Goal: Information Seeking & Learning: Learn about a topic

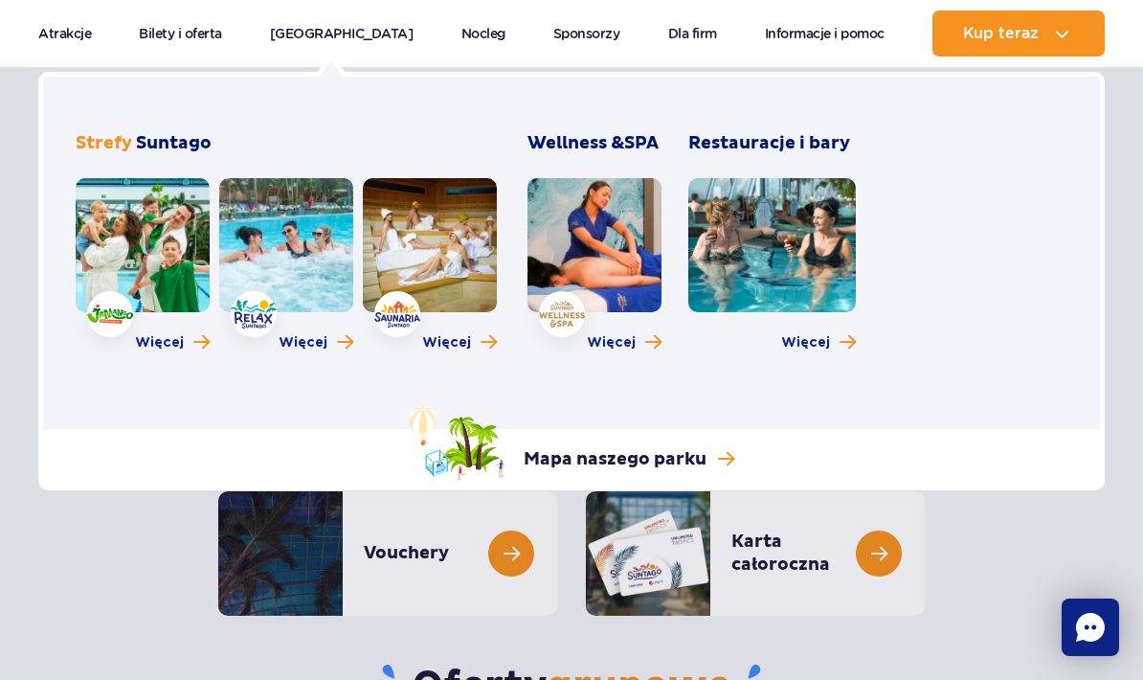
scroll to position [51, 0]
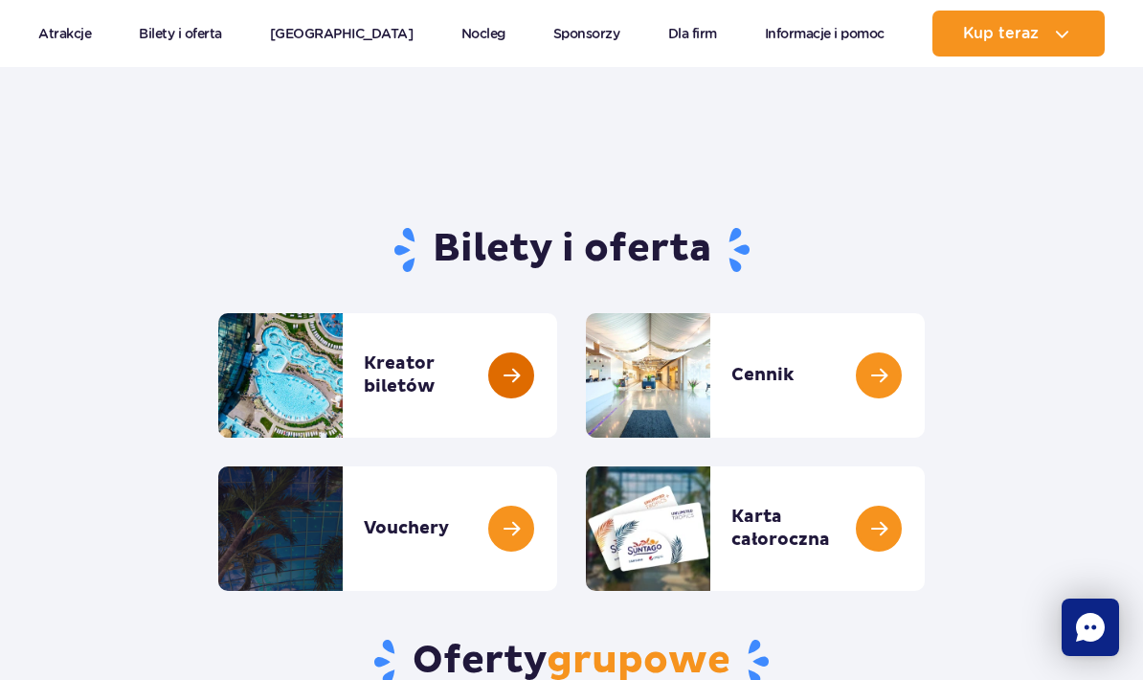
click at [557, 357] on link at bounding box center [557, 375] width 0 height 124
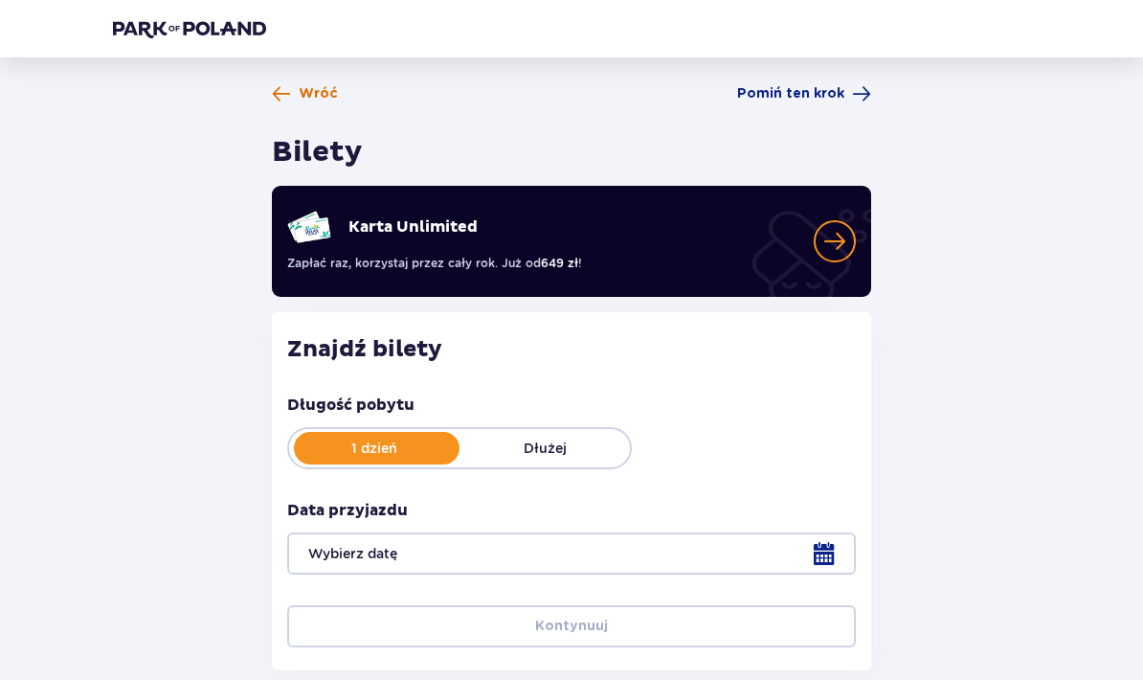
click at [304, 90] on span "Wróć" at bounding box center [318, 93] width 39 height 19
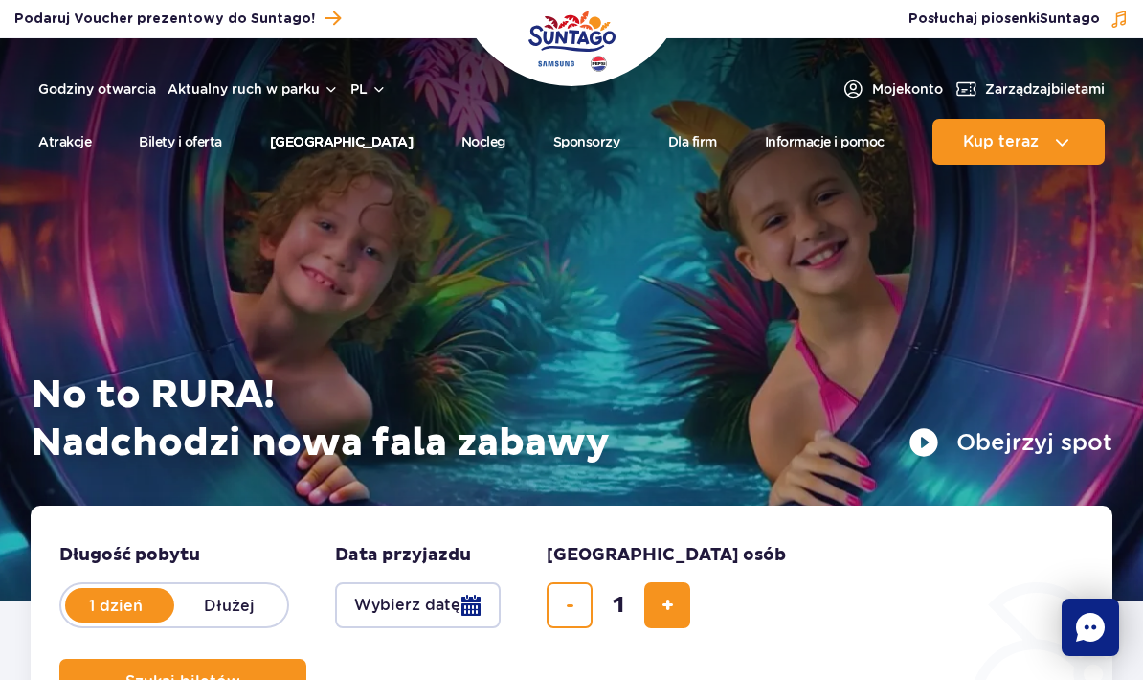
click at [351, 140] on link "[GEOGRAPHIC_DATA]" at bounding box center [342, 142] width 144 height 46
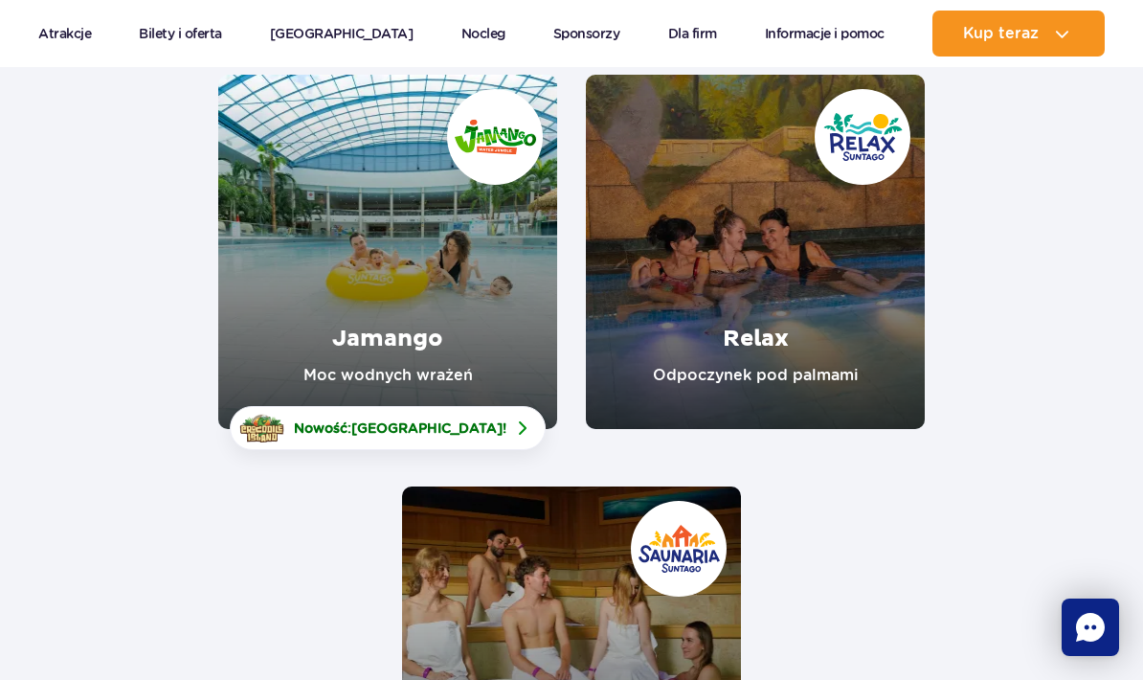
scroll to position [297, 0]
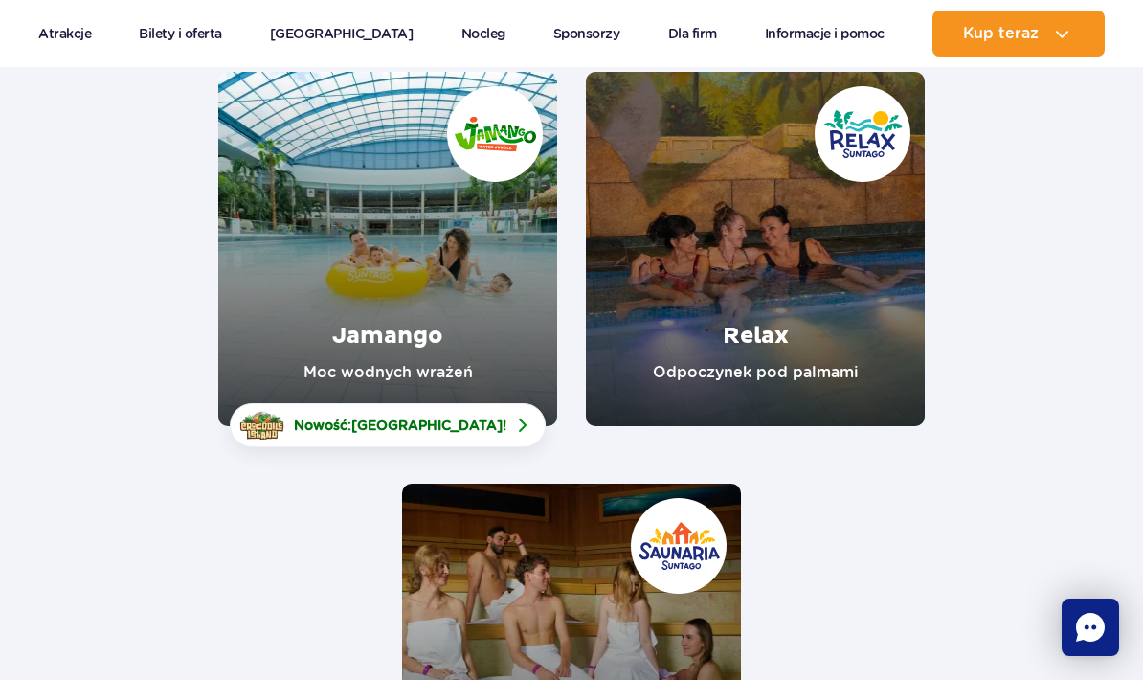
click at [816, 335] on link "Relax" at bounding box center [755, 249] width 339 height 354
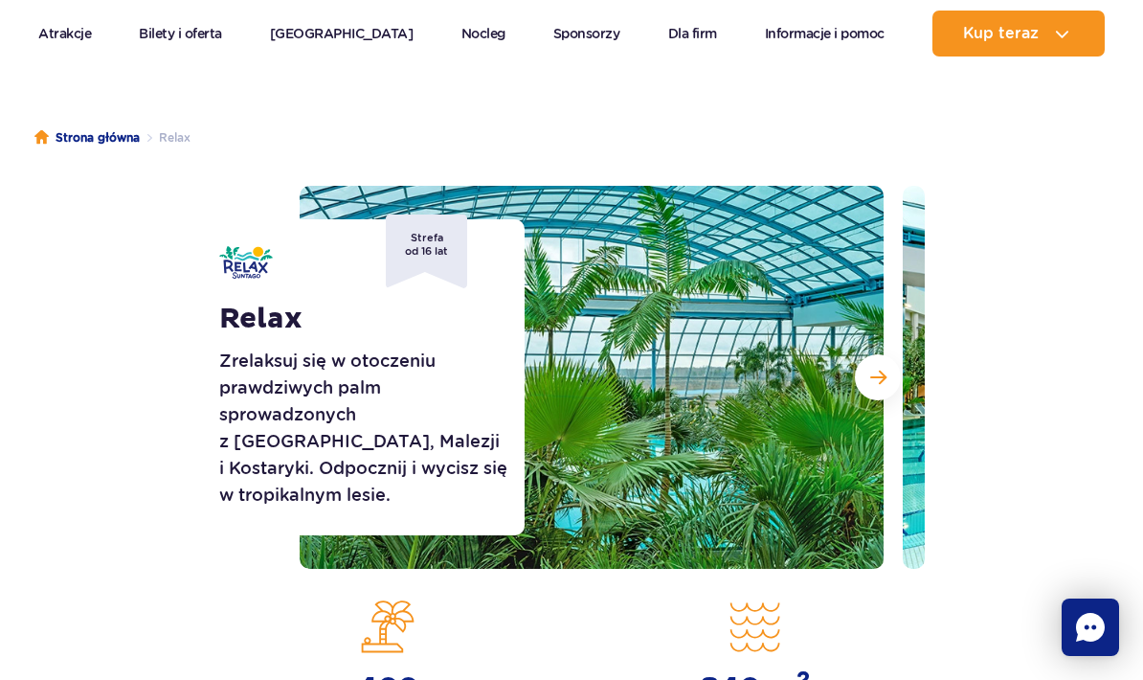
scroll to position [144, 0]
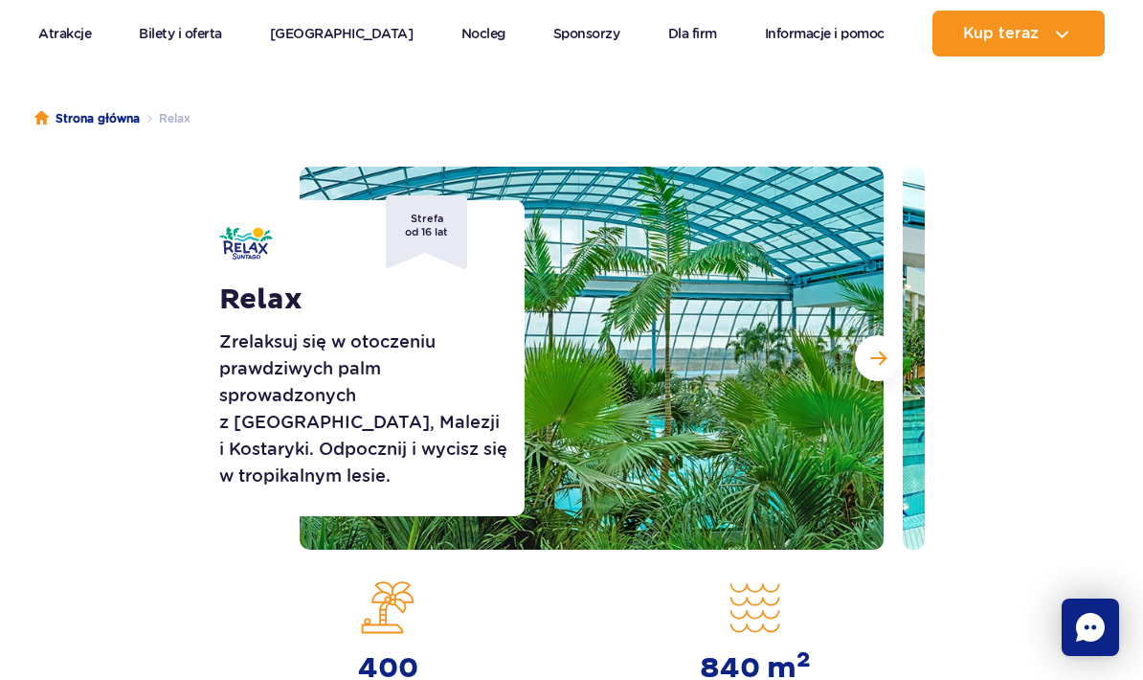
click at [830, 441] on img at bounding box center [592, 358] width 584 height 383
click at [877, 377] on button "Następny slajd" at bounding box center [878, 358] width 46 height 46
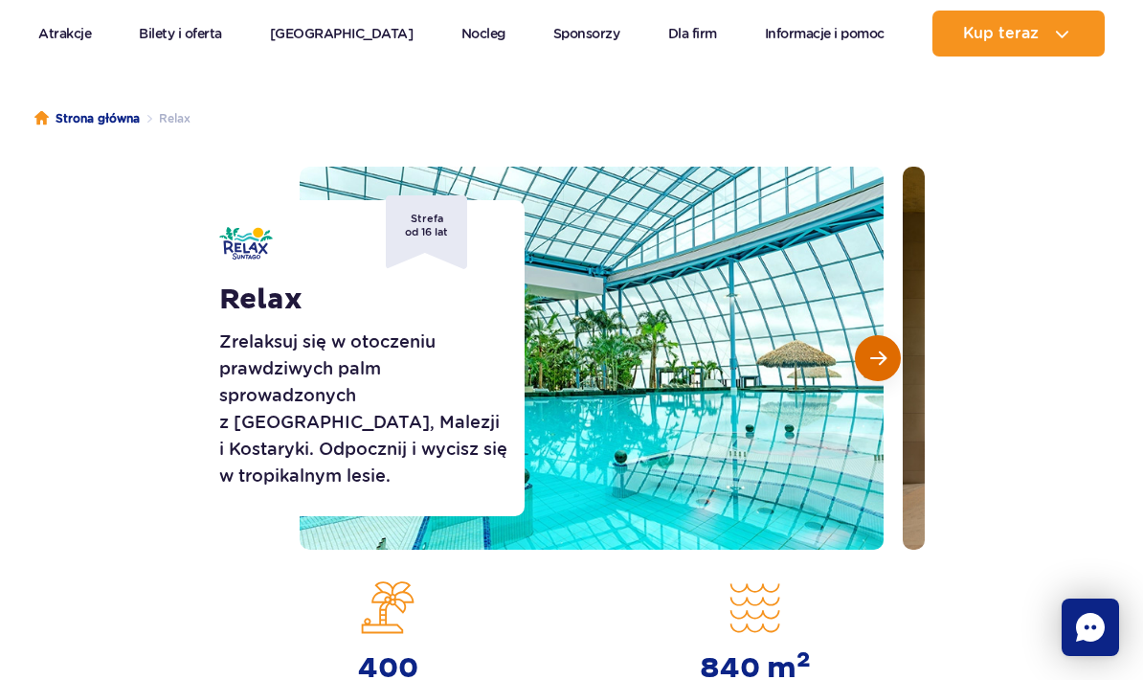
click at [877, 377] on button "Następny slajd" at bounding box center [878, 358] width 46 height 46
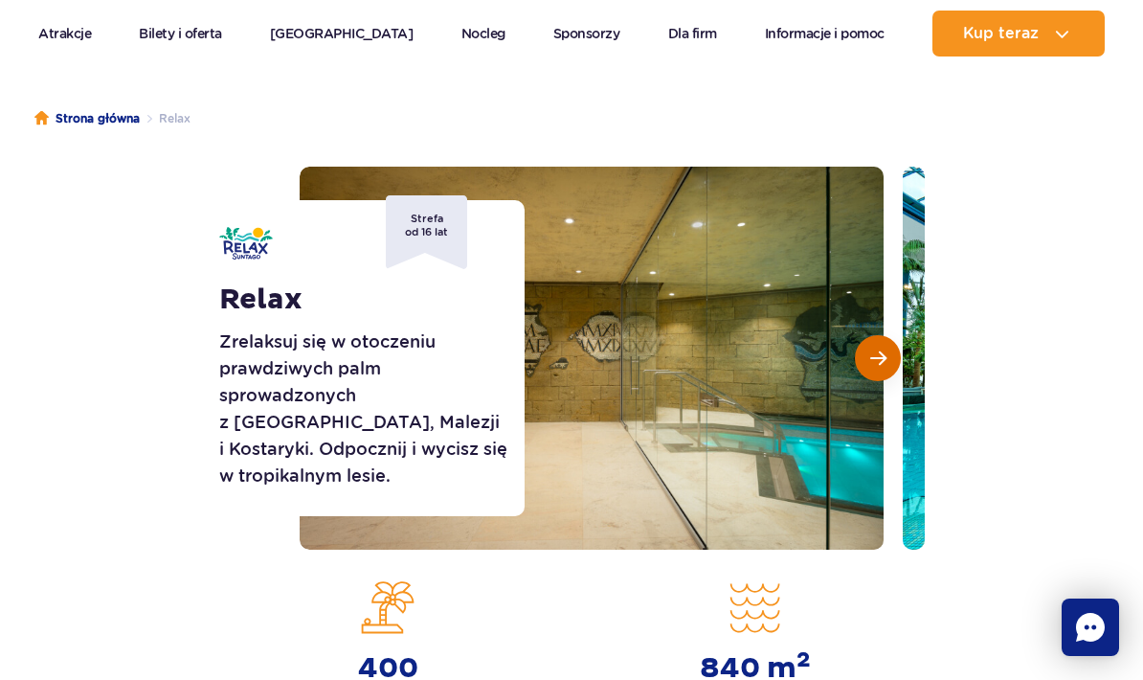
click at [877, 377] on button "Następny slajd" at bounding box center [878, 358] width 46 height 46
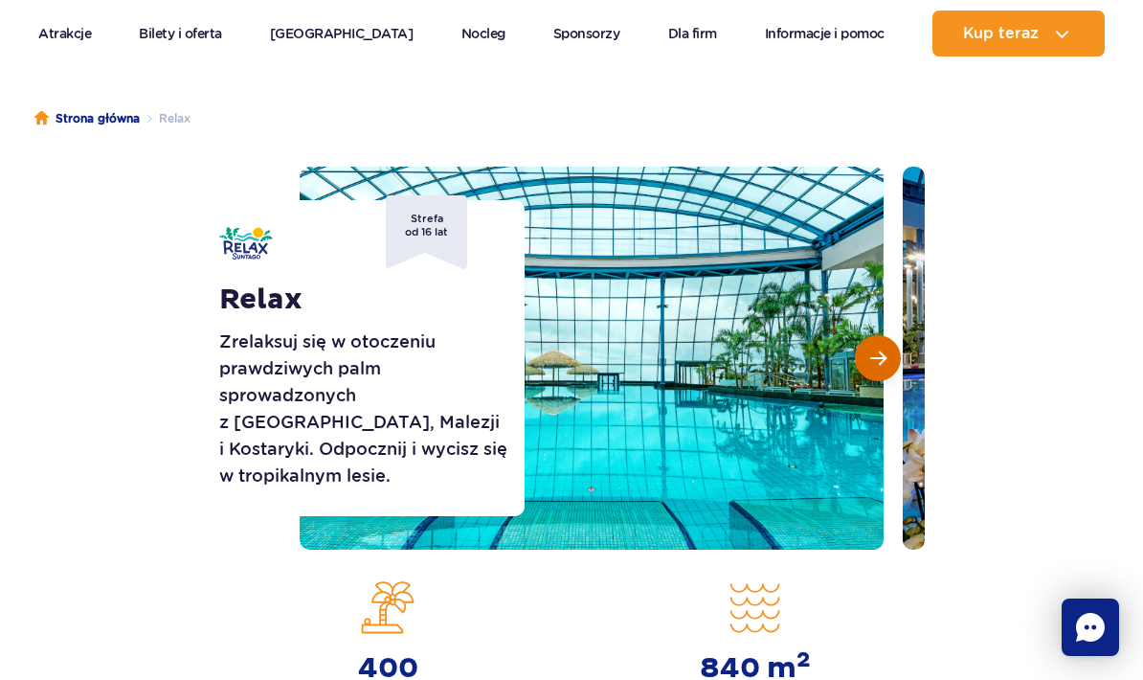
click at [877, 377] on button "Następny slajd" at bounding box center [878, 358] width 46 height 46
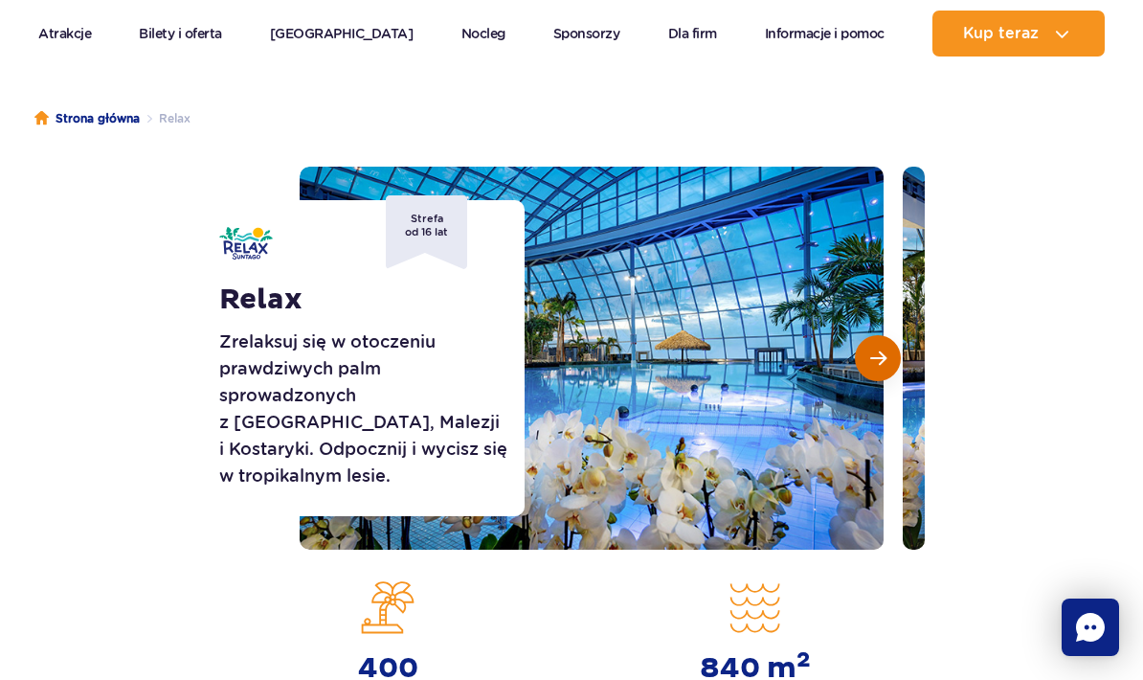
click at [880, 379] on button "Następny slajd" at bounding box center [878, 358] width 46 height 46
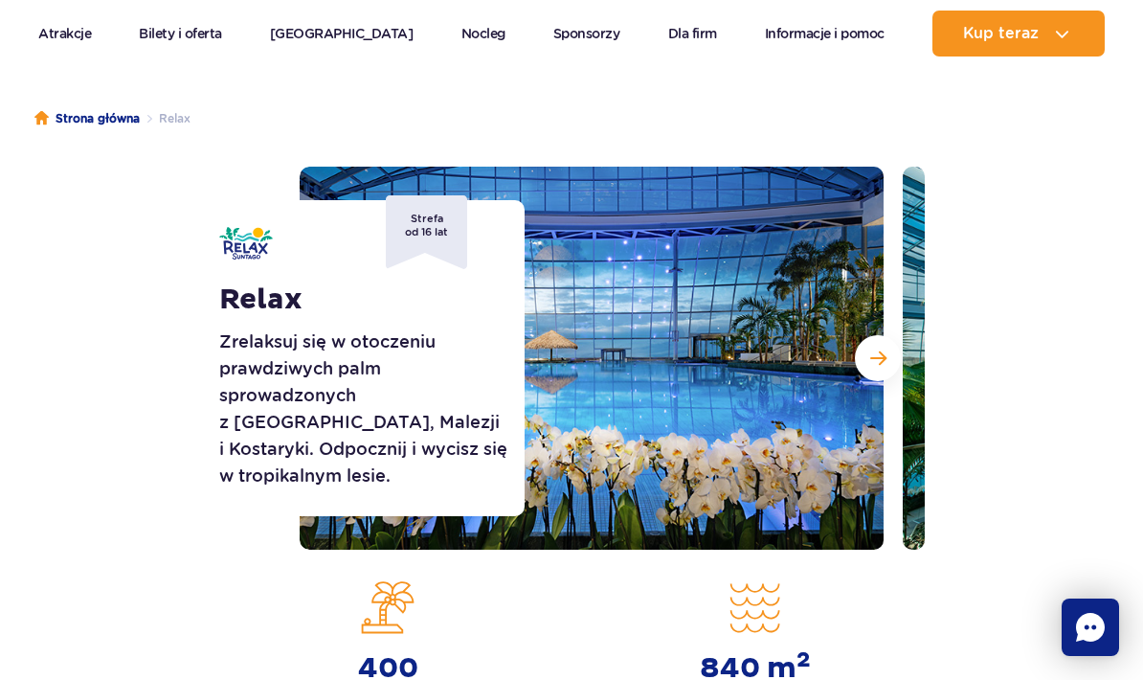
click at [883, 384] on img at bounding box center [592, 358] width 584 height 383
click at [886, 348] on button "Następny slajd" at bounding box center [878, 358] width 46 height 46
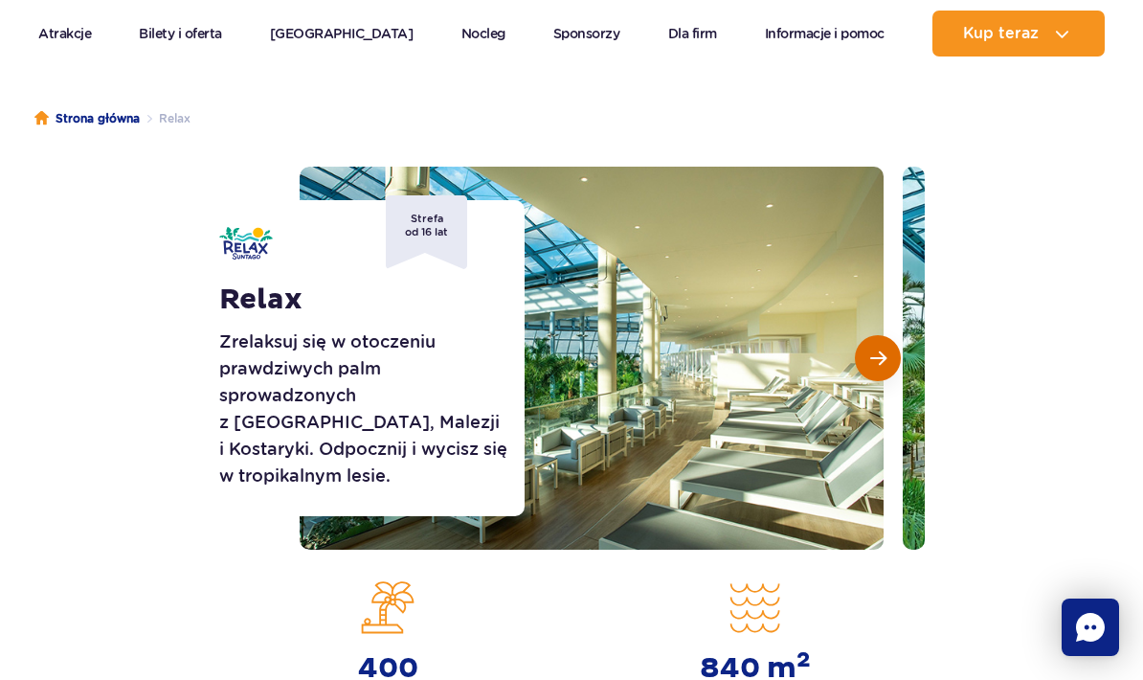
click at [888, 350] on button "Następny slajd" at bounding box center [878, 358] width 46 height 46
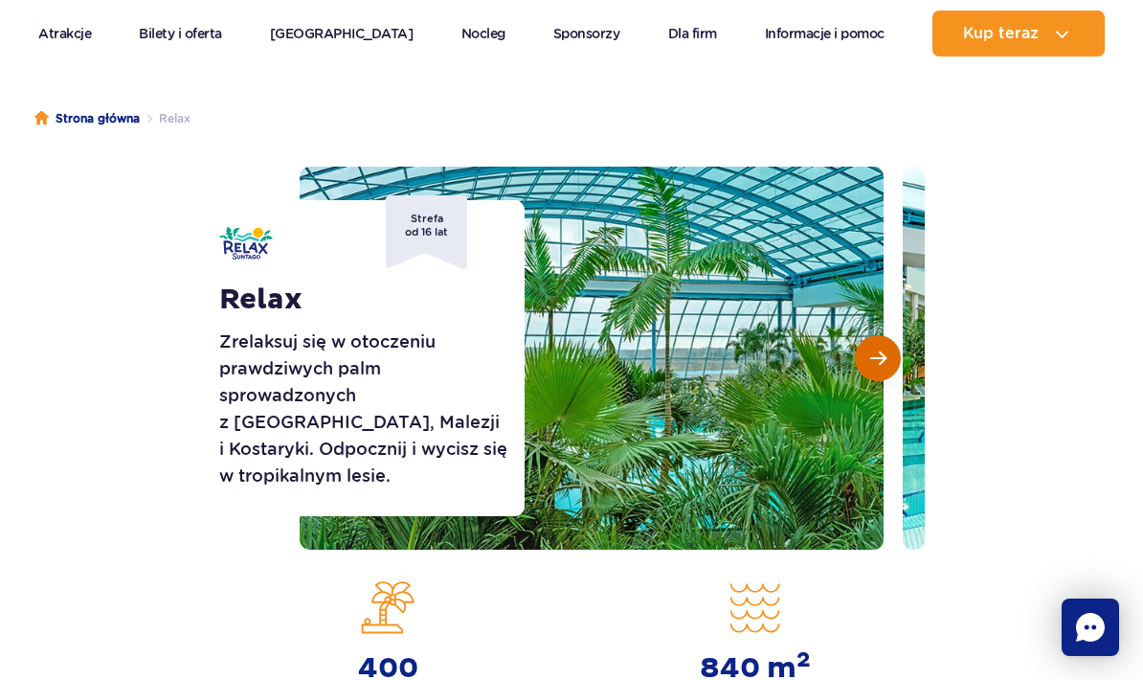
click at [889, 353] on button "Następny slajd" at bounding box center [878, 358] width 46 height 46
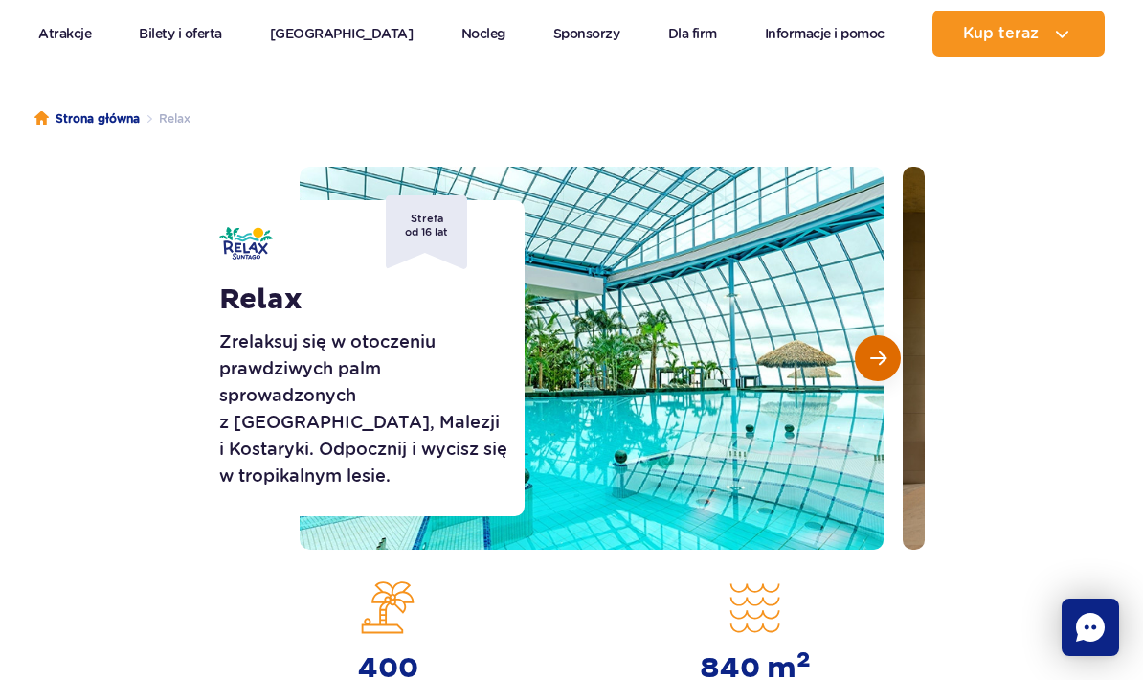
click at [891, 358] on button "Następny slajd" at bounding box center [878, 358] width 46 height 46
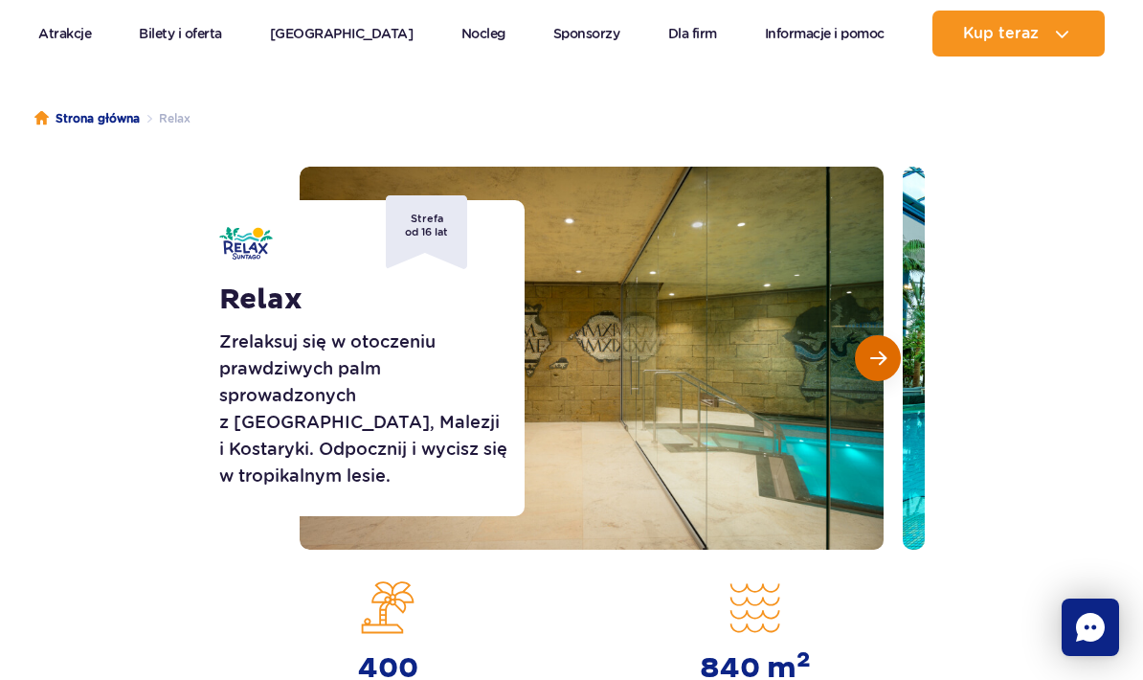
click at [892, 362] on button "Następny slajd" at bounding box center [878, 358] width 46 height 46
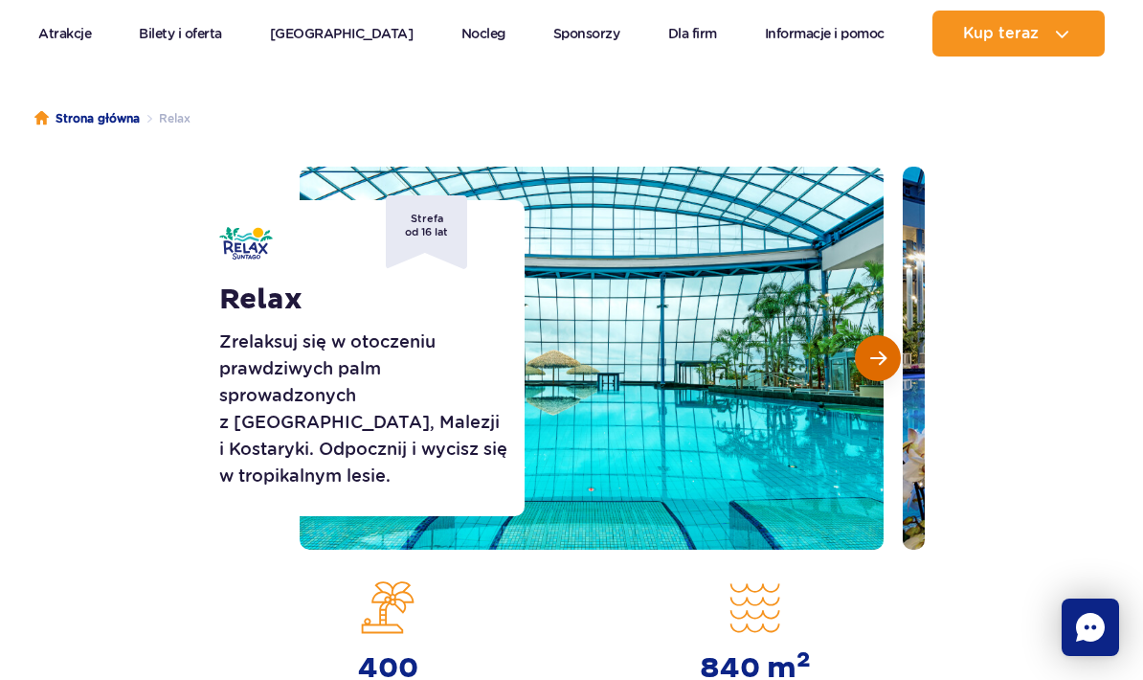
click at [894, 365] on button "Następny slajd" at bounding box center [878, 358] width 46 height 46
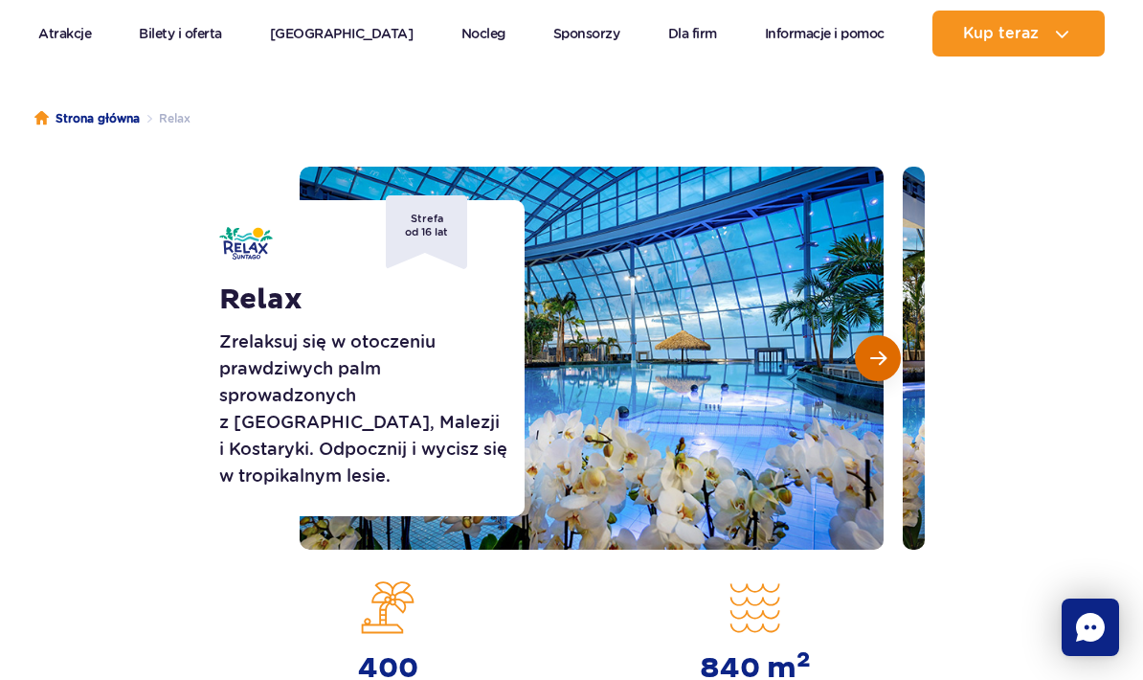
click at [896, 370] on button "Następny slajd" at bounding box center [878, 358] width 46 height 46
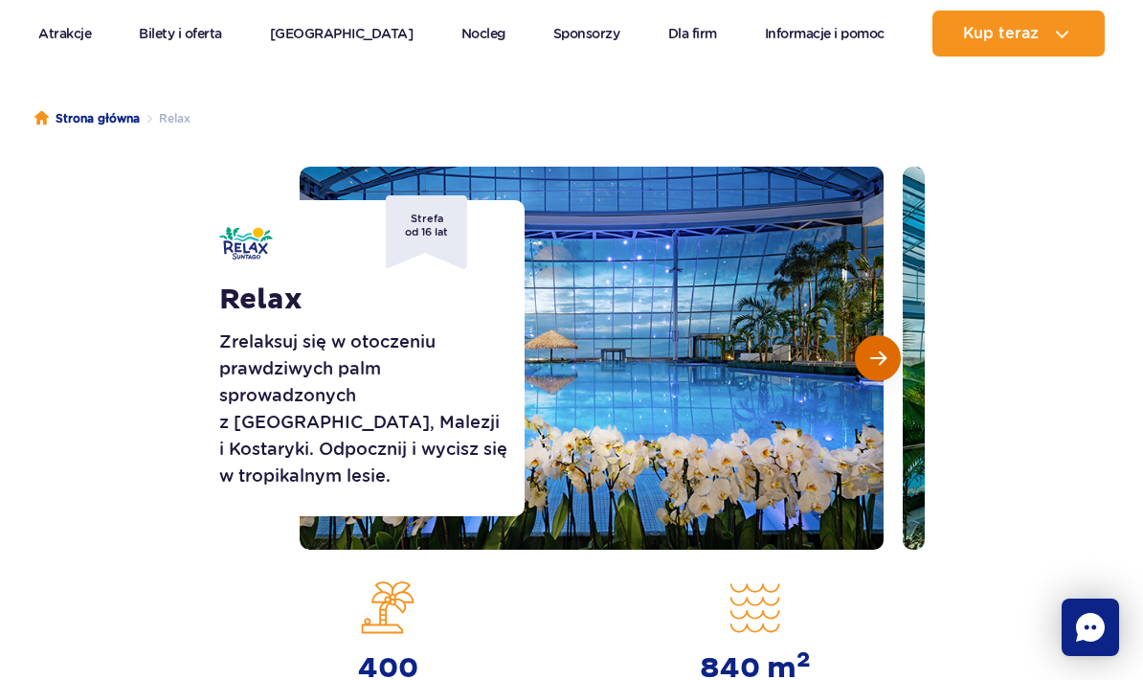
click at [897, 371] on button "Następny slajd" at bounding box center [878, 358] width 46 height 46
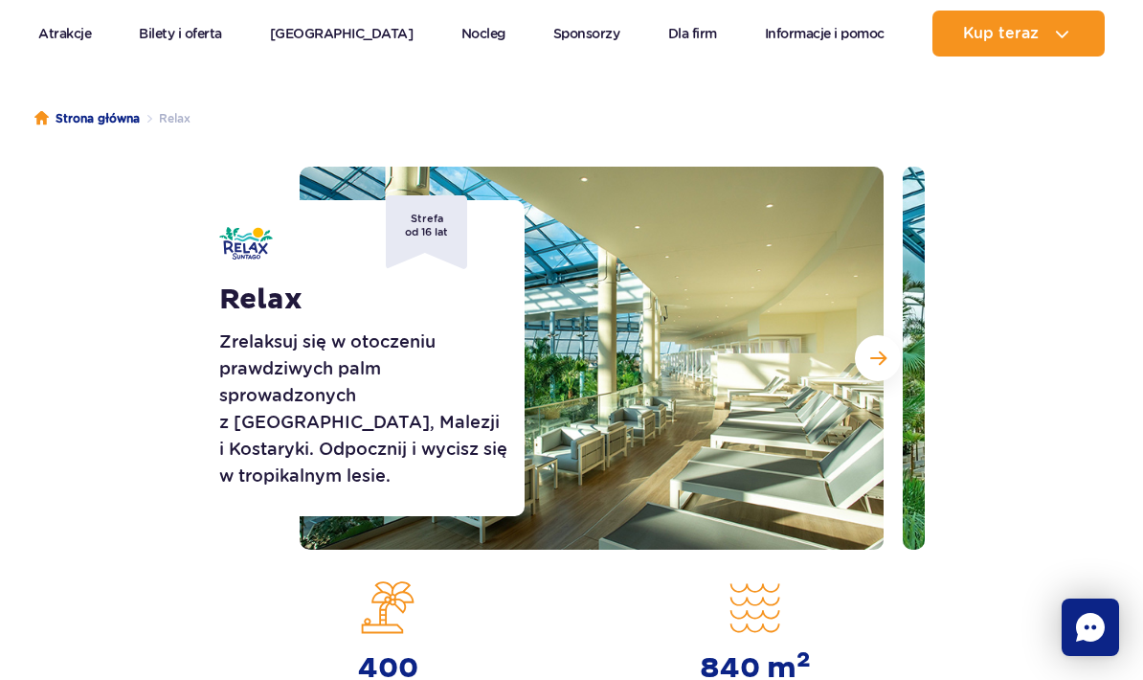
click at [900, 374] on div at bounding box center [612, 358] width 625 height 383
click at [883, 364] on span "Następny slajd" at bounding box center [878, 357] width 16 height 17
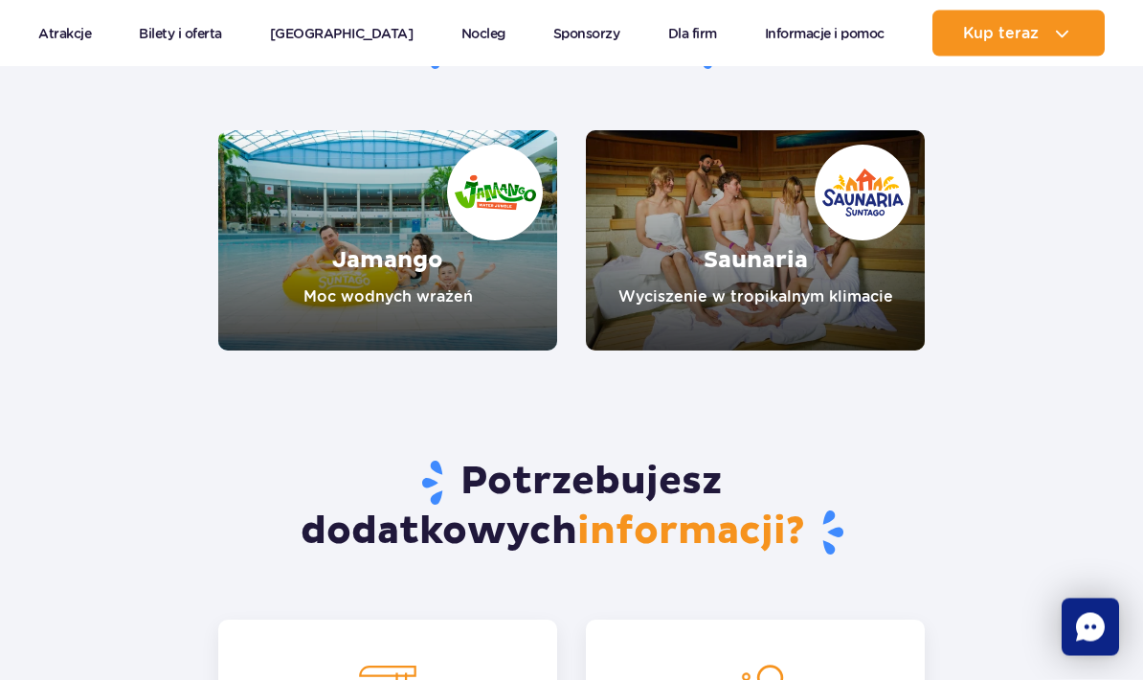
scroll to position [3028, 0]
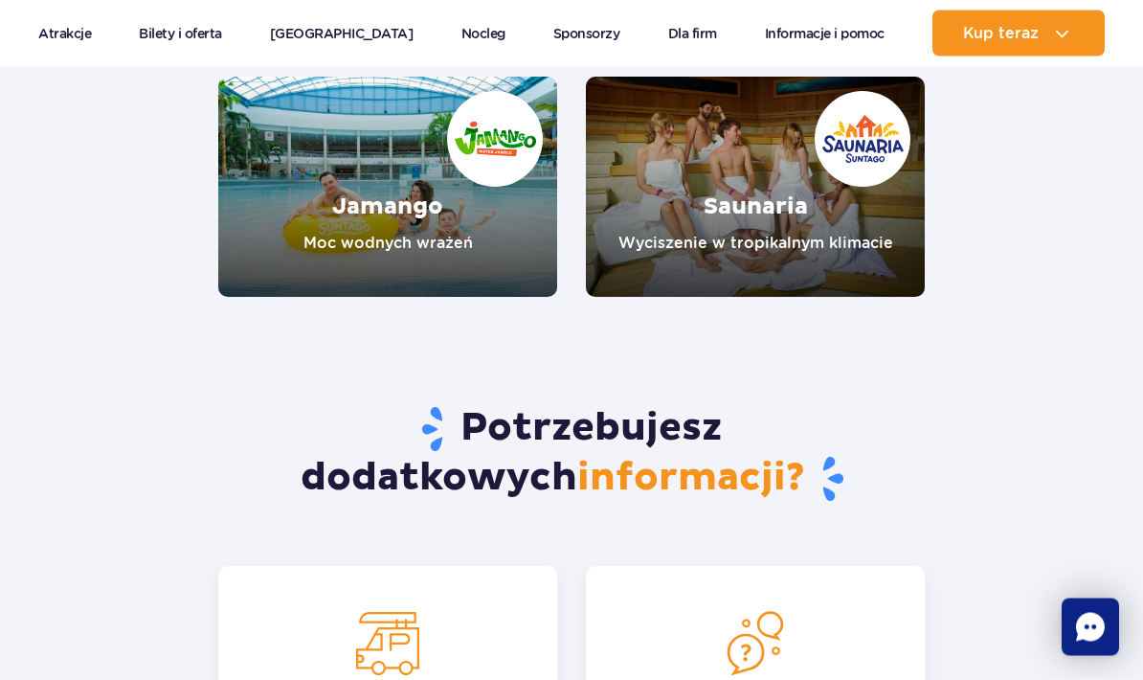
click at [847, 118] on link "Saunaria" at bounding box center [755, 188] width 339 height 220
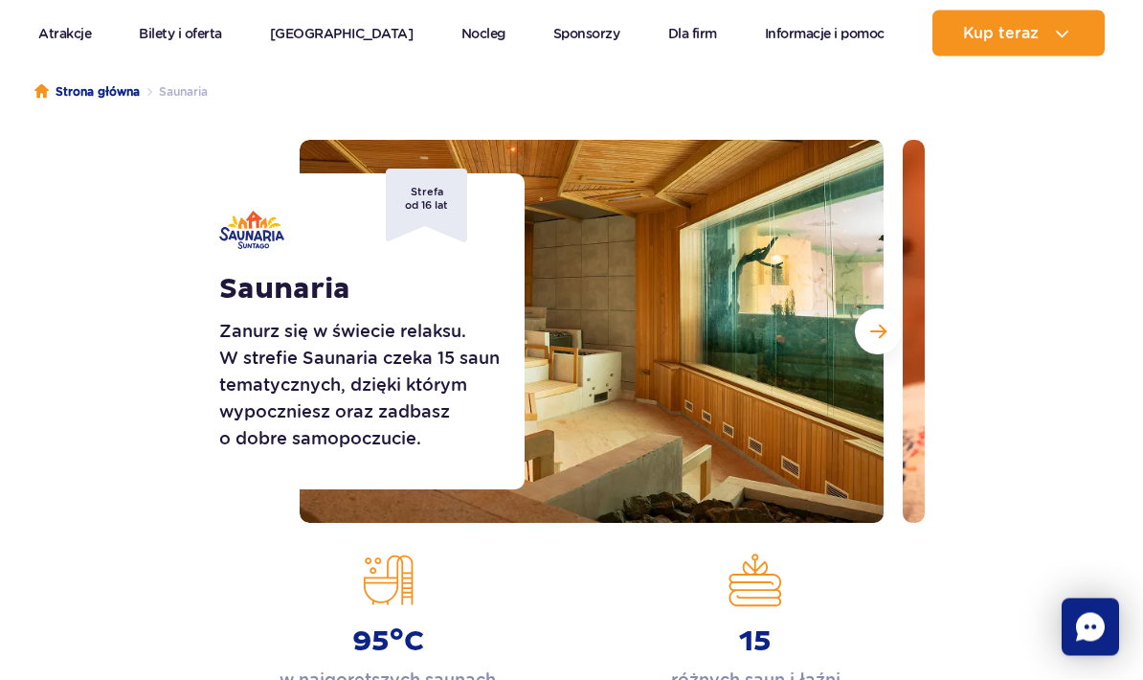
scroll to position [177, 0]
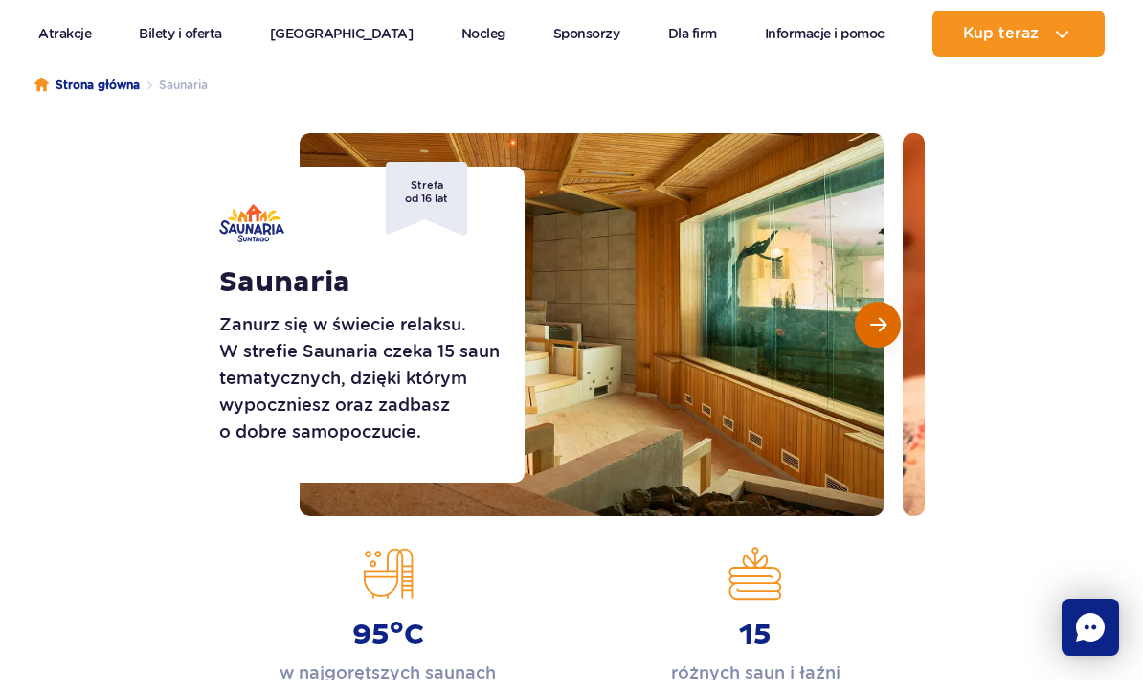
click at [866, 318] on button "Następny slajd" at bounding box center [878, 325] width 46 height 46
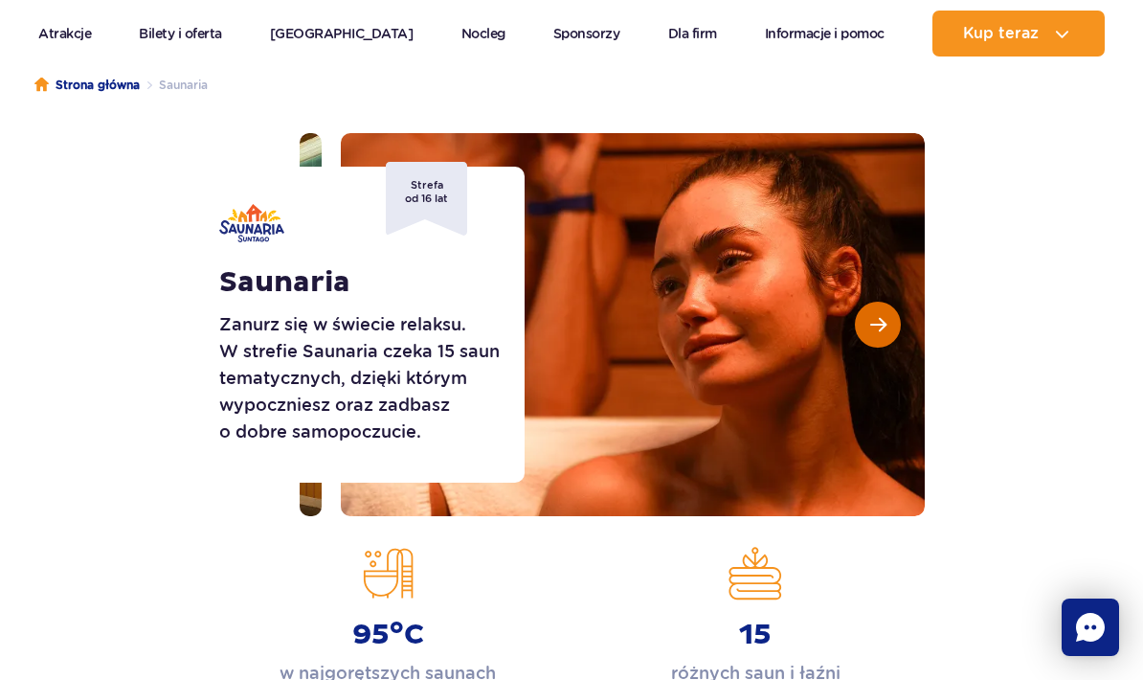
click at [871, 321] on span "Następny slajd" at bounding box center [878, 324] width 16 height 17
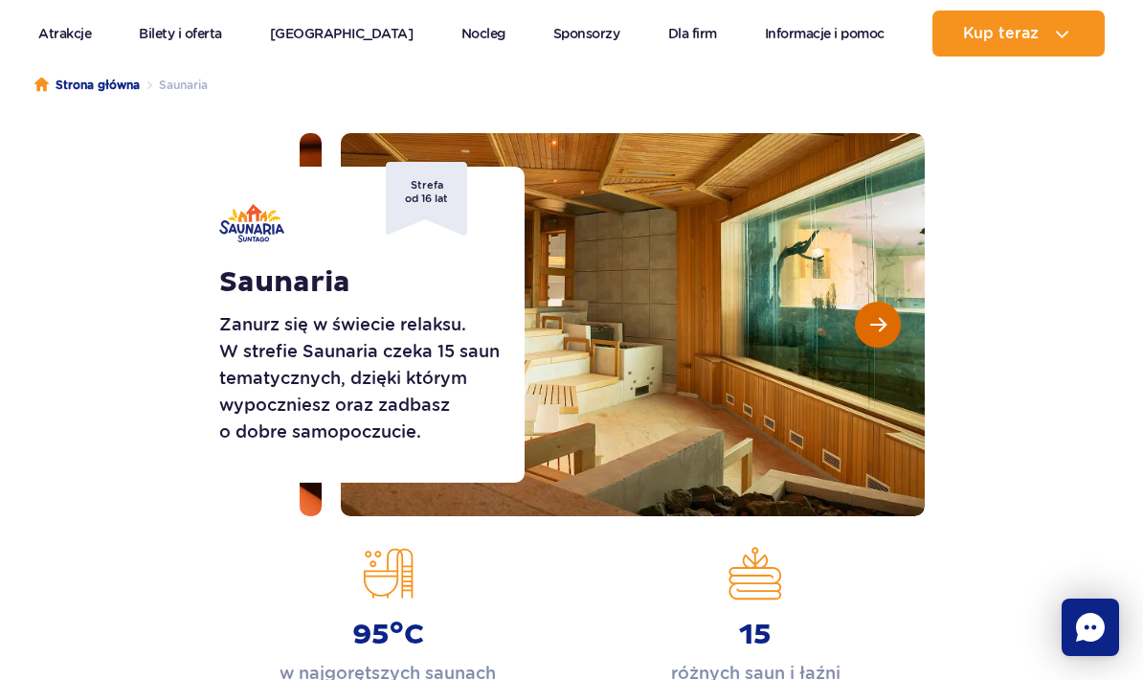
click at [874, 324] on span "Następny slajd" at bounding box center [878, 324] width 16 height 17
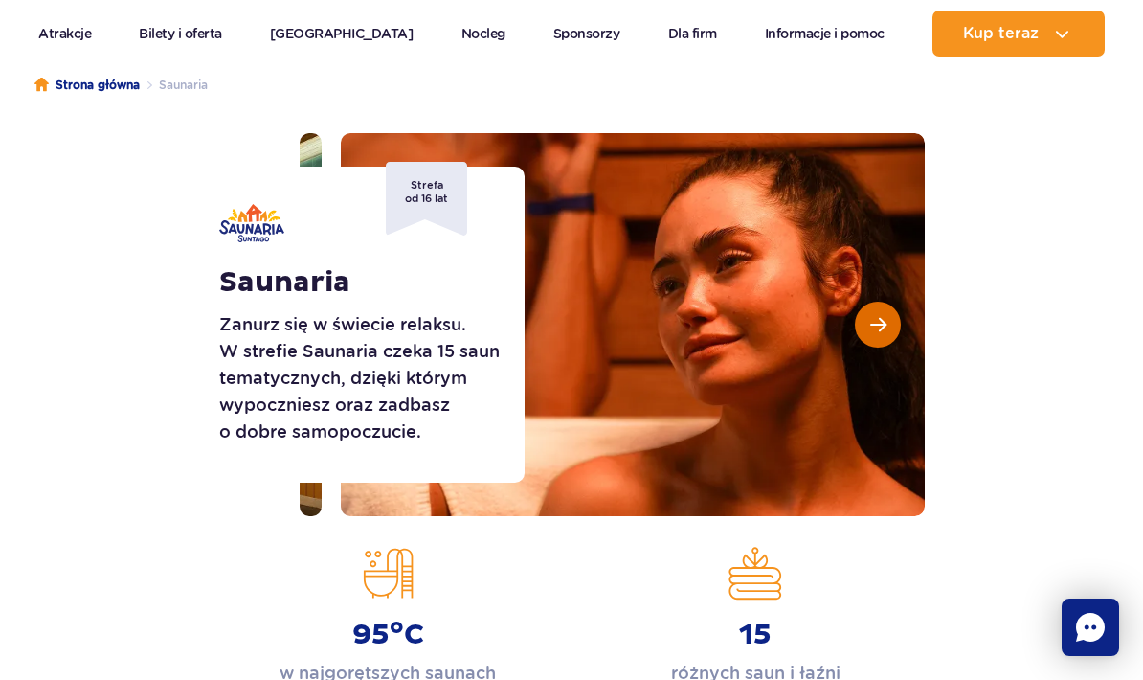
click at [876, 326] on span "Następny slajd" at bounding box center [878, 324] width 16 height 17
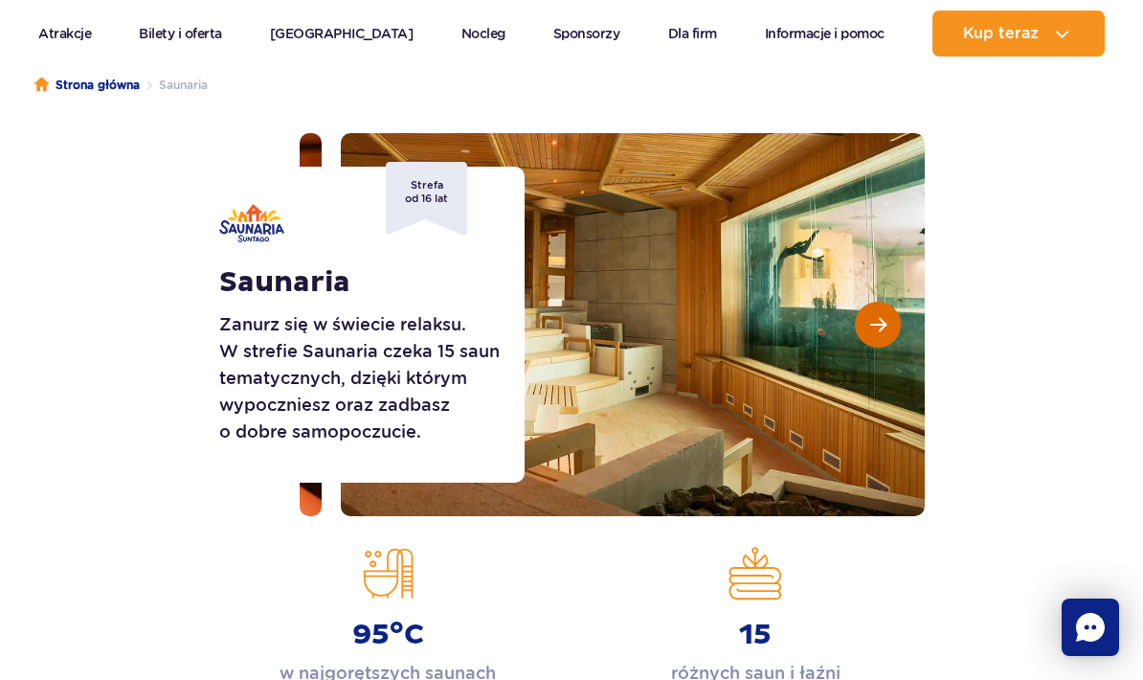
click at [877, 326] on span "Następny slajd" at bounding box center [878, 324] width 16 height 17
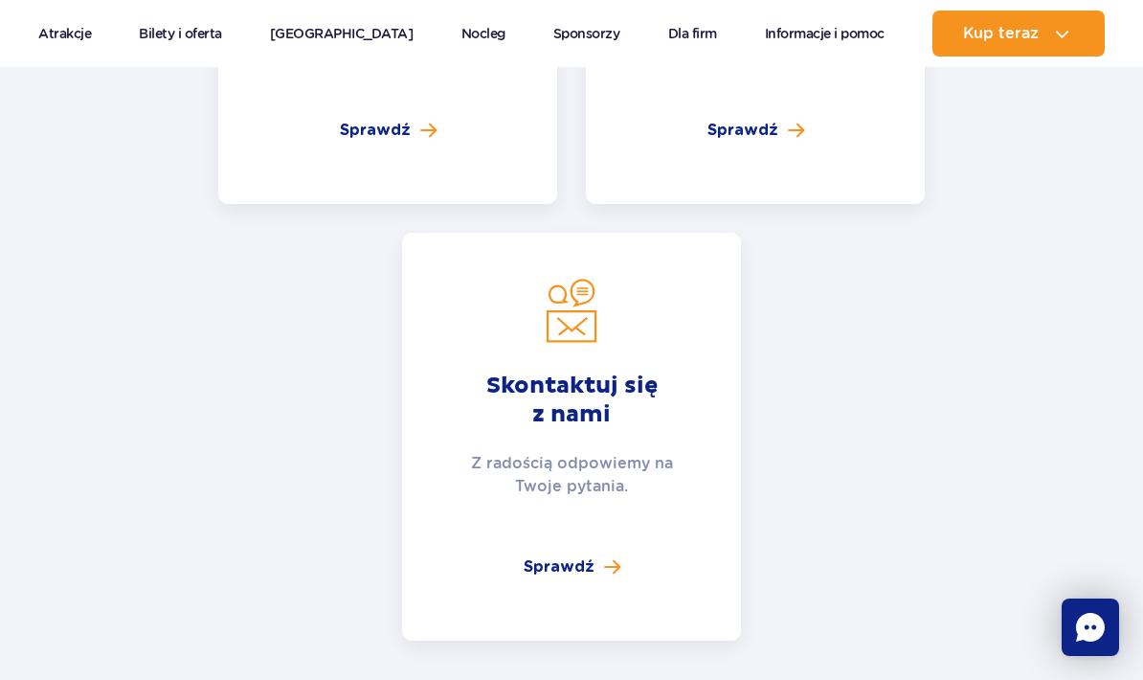
scroll to position [4820, 0]
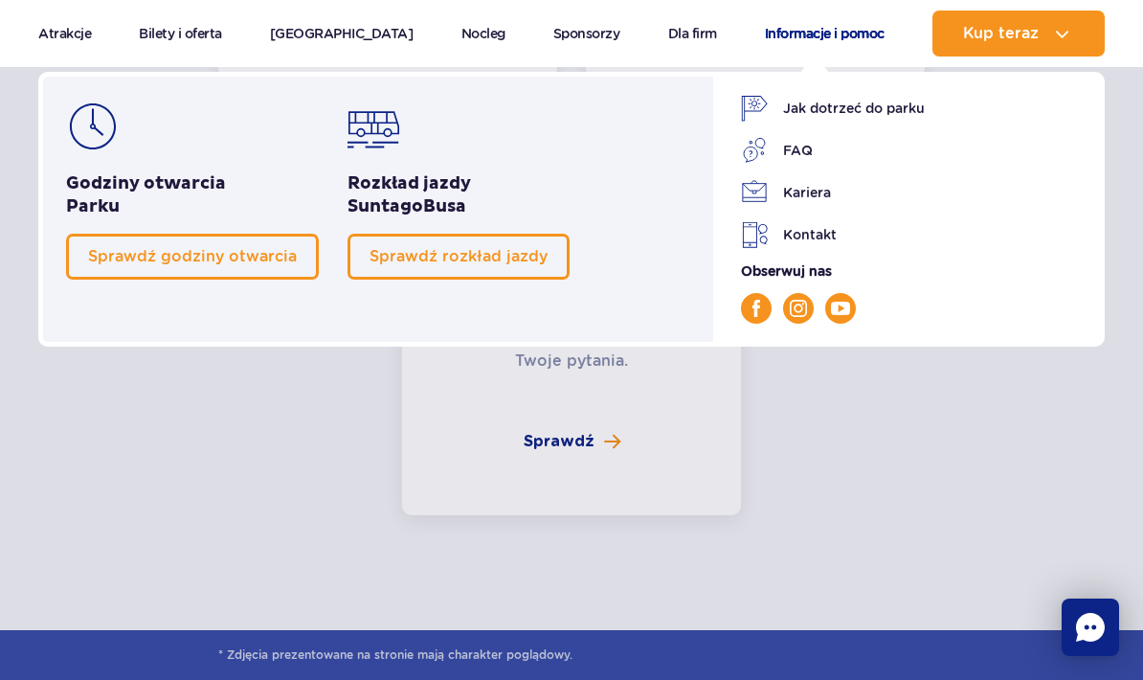
click at [780, 43] on link "Informacje i pomoc" at bounding box center [825, 34] width 120 height 46
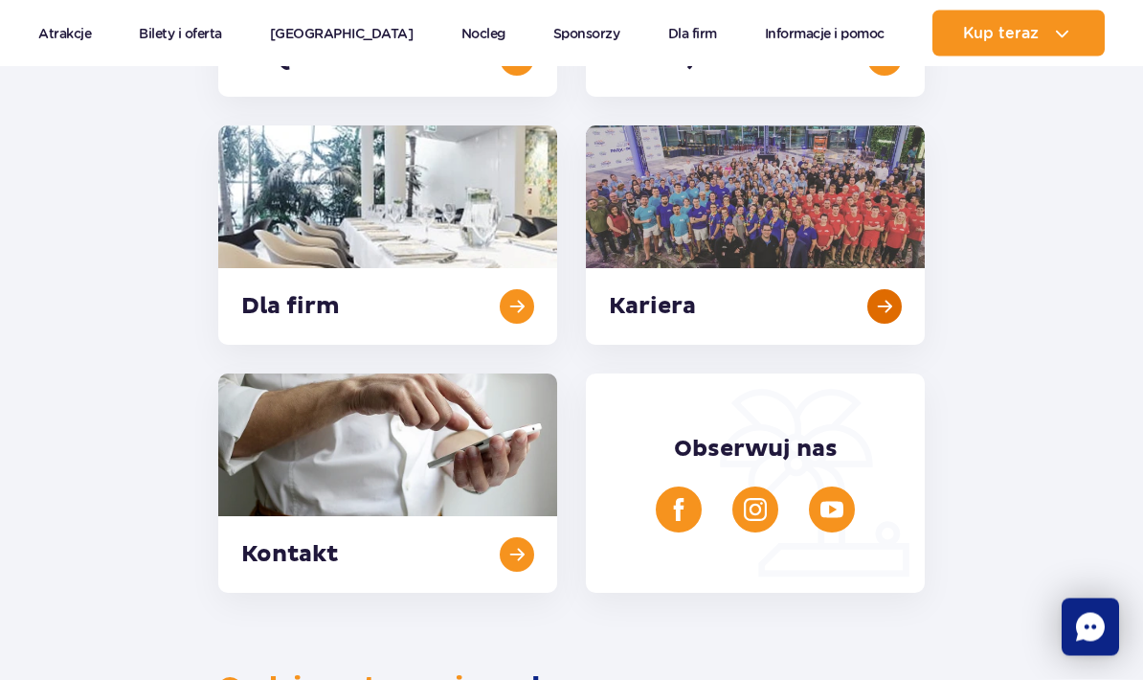
scroll to position [390, 0]
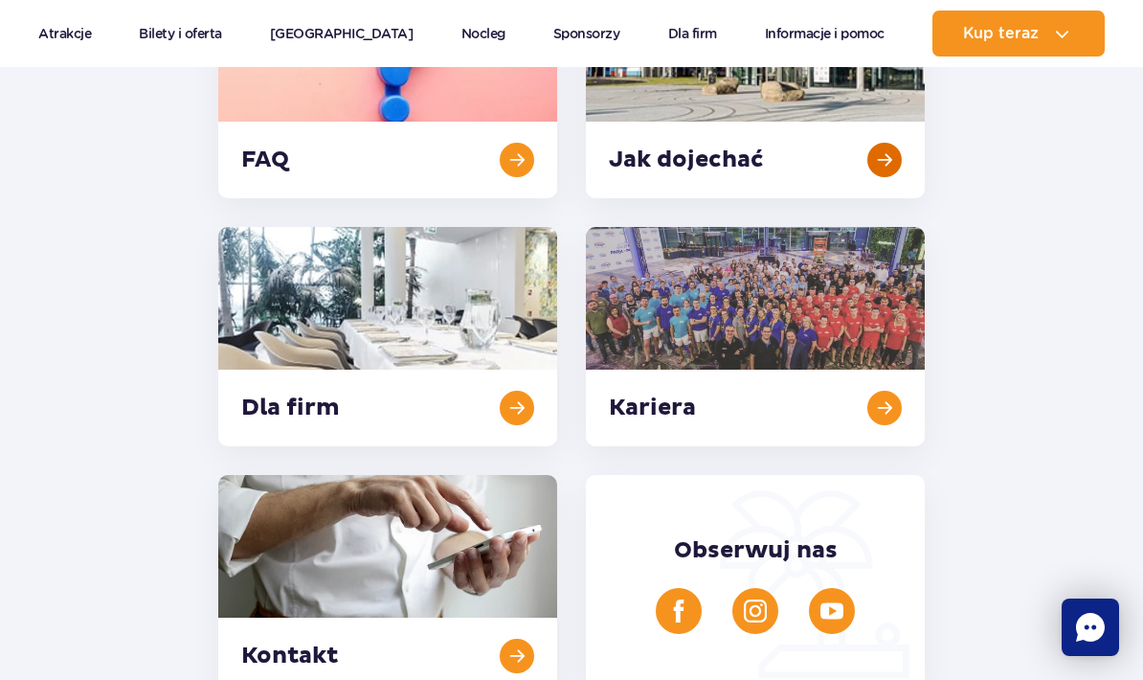
click at [879, 168] on link at bounding box center [755, 88] width 339 height 219
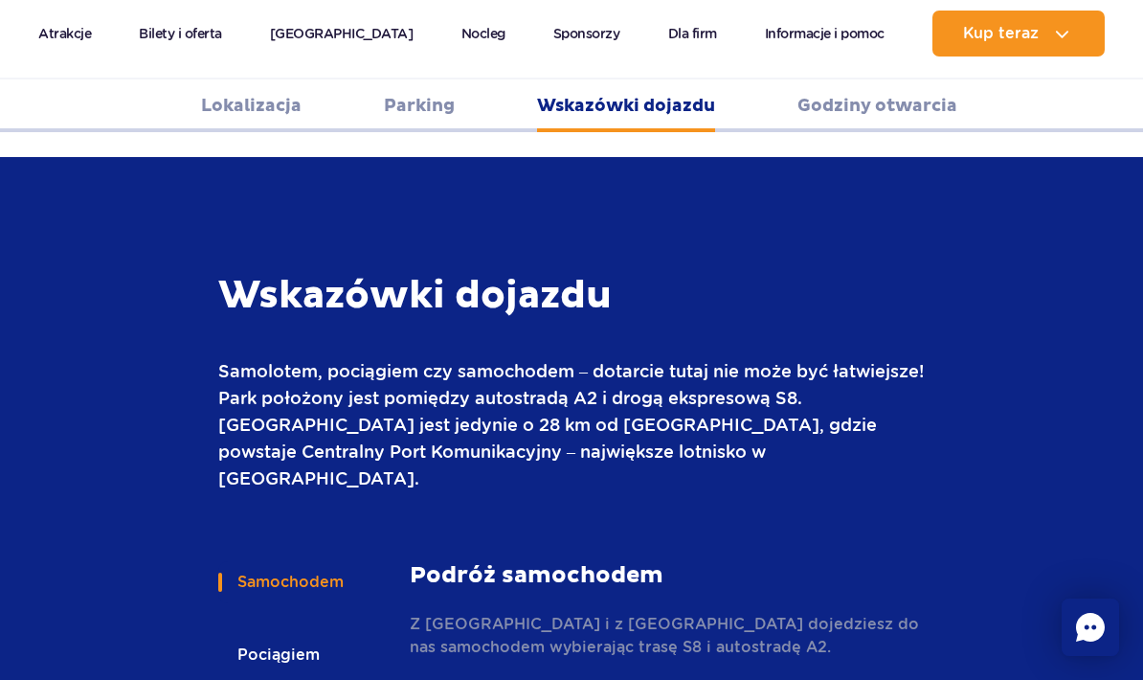
scroll to position [2801, 0]
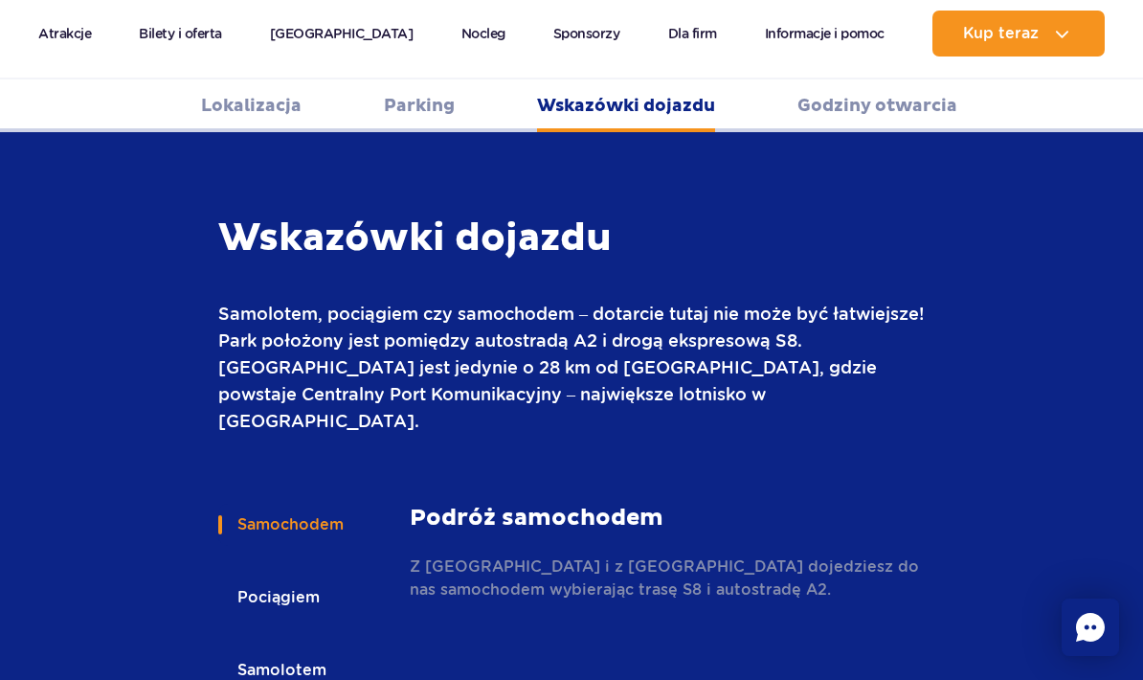
click at [259, 649] on button "Samolotem" at bounding box center [280, 670] width 124 height 42
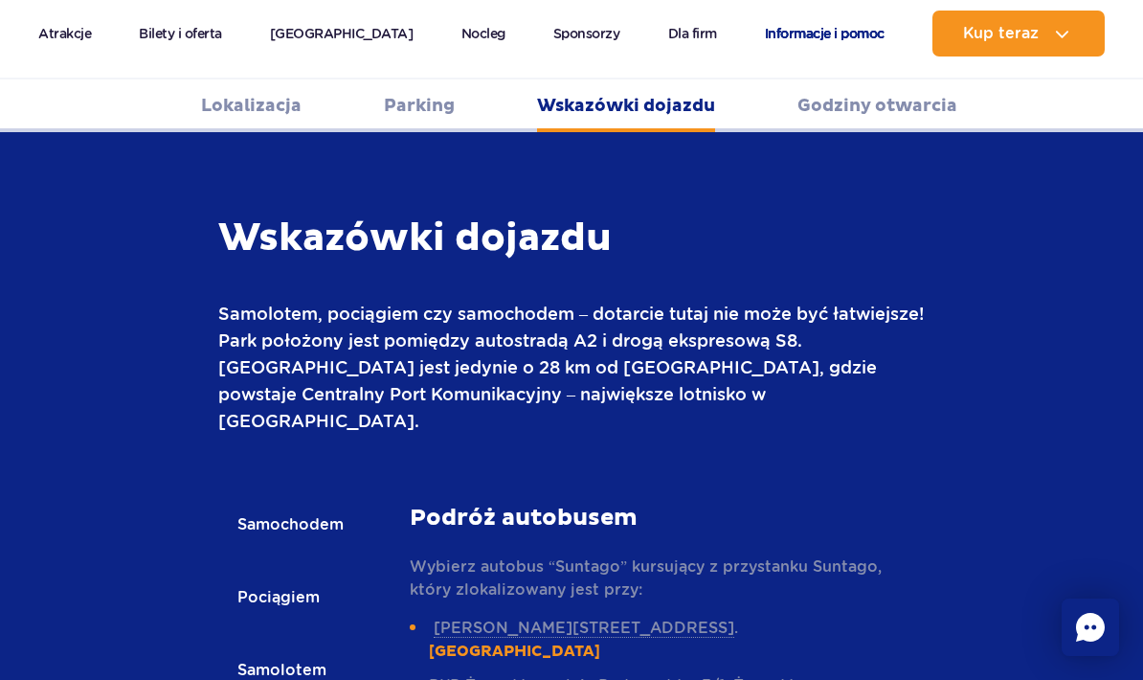
scroll to position [2878, 0]
